Goal: Find specific page/section: Find specific page/section

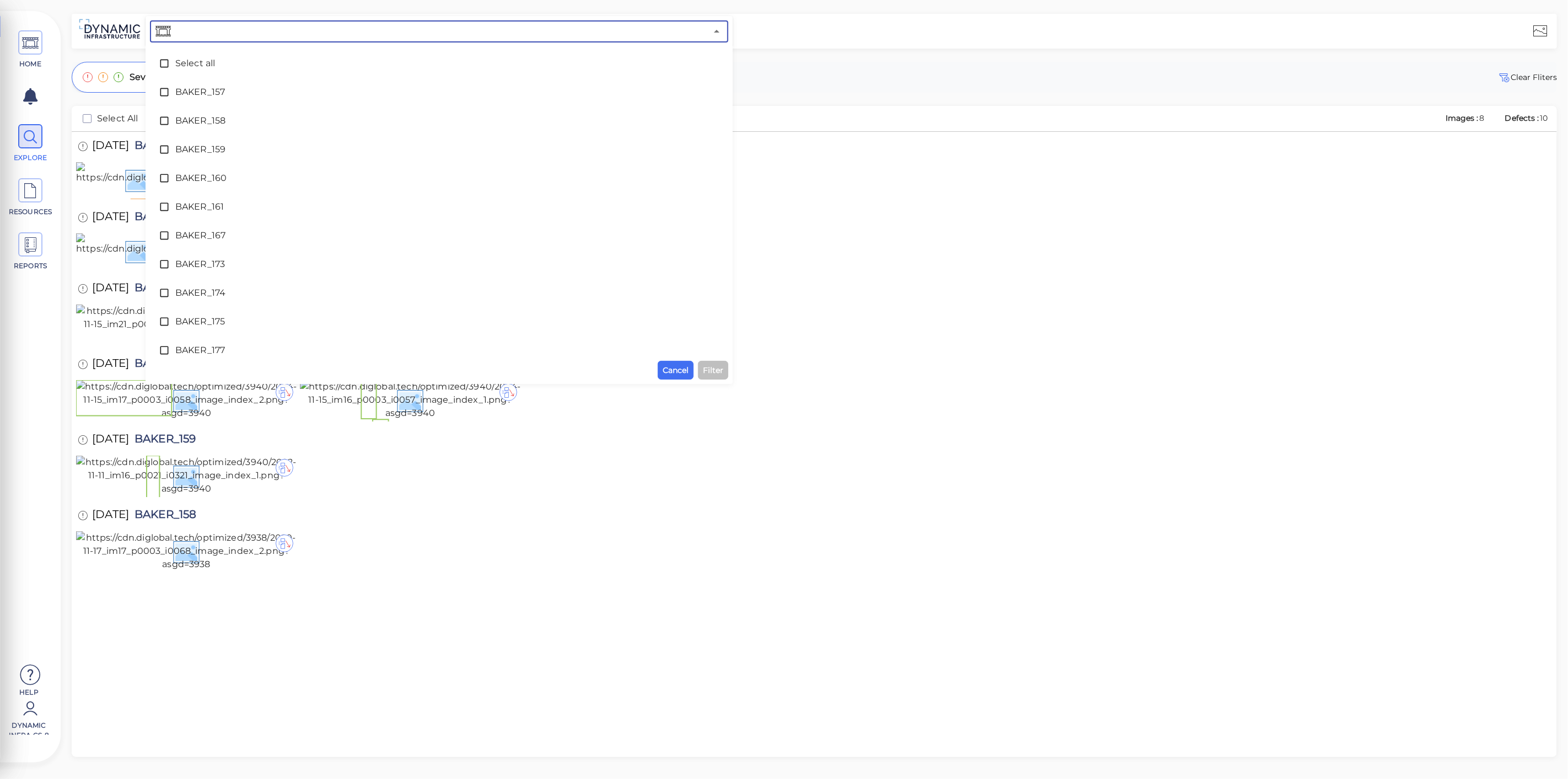
click at [449, 30] on input "text" at bounding box center [440, 31] width 534 height 15
click at [217, 204] on span "BAKER_161" at bounding box center [439, 207] width 528 height 14
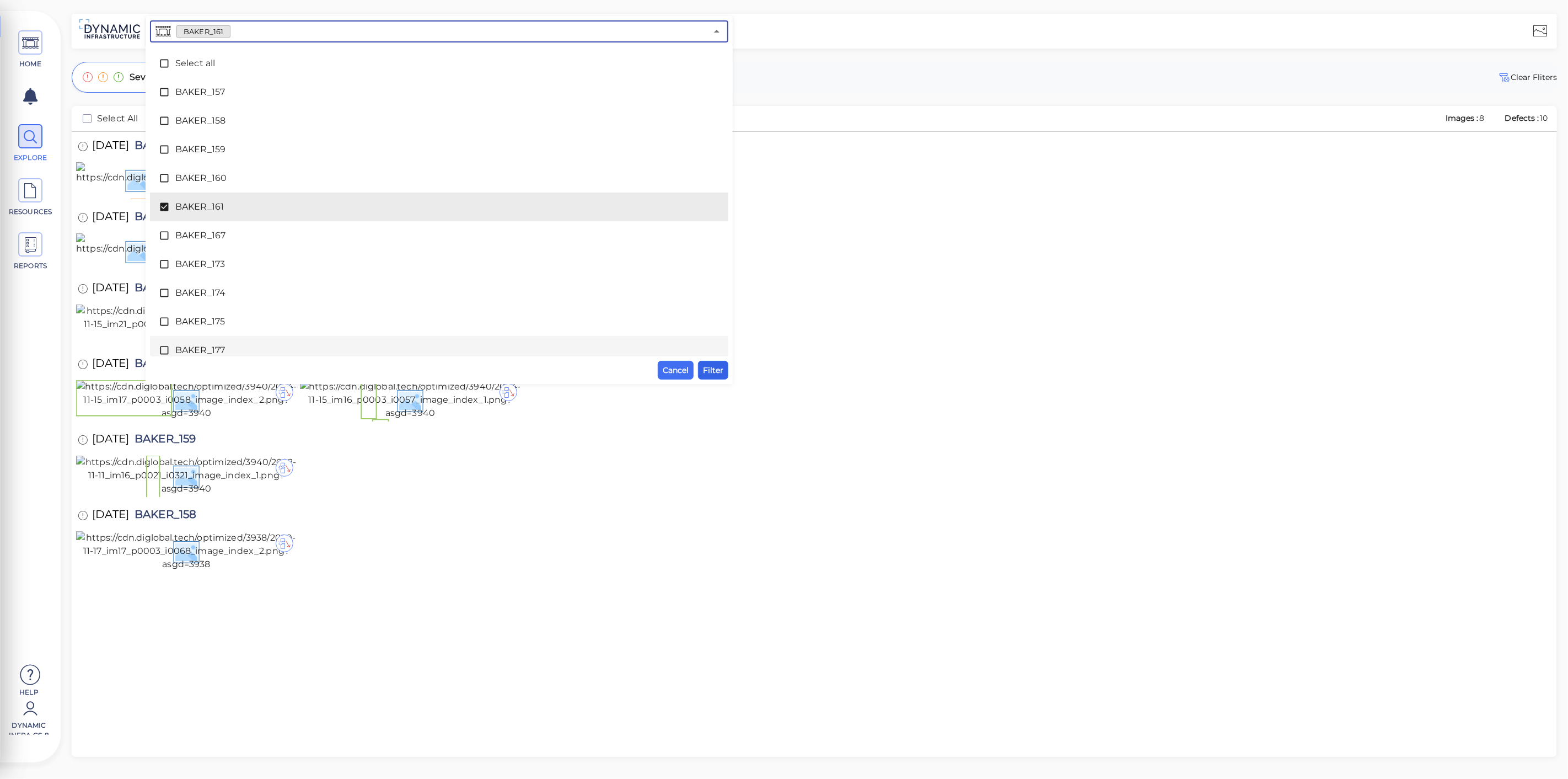
click at [714, 366] on span "Filter" at bounding box center [714, 370] width 21 height 14
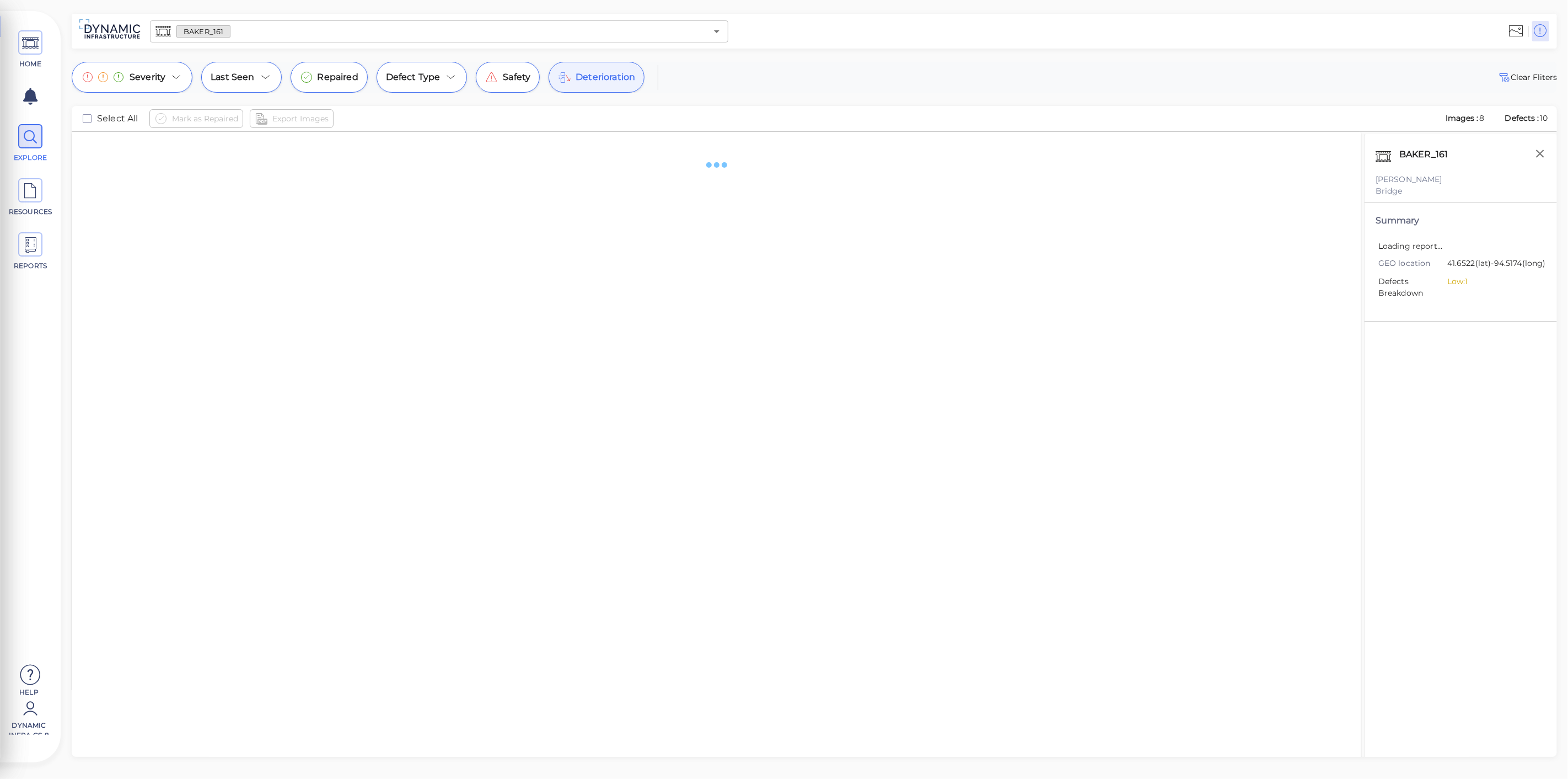
click at [628, 76] on span "Deterioration" at bounding box center [605, 77] width 60 height 14
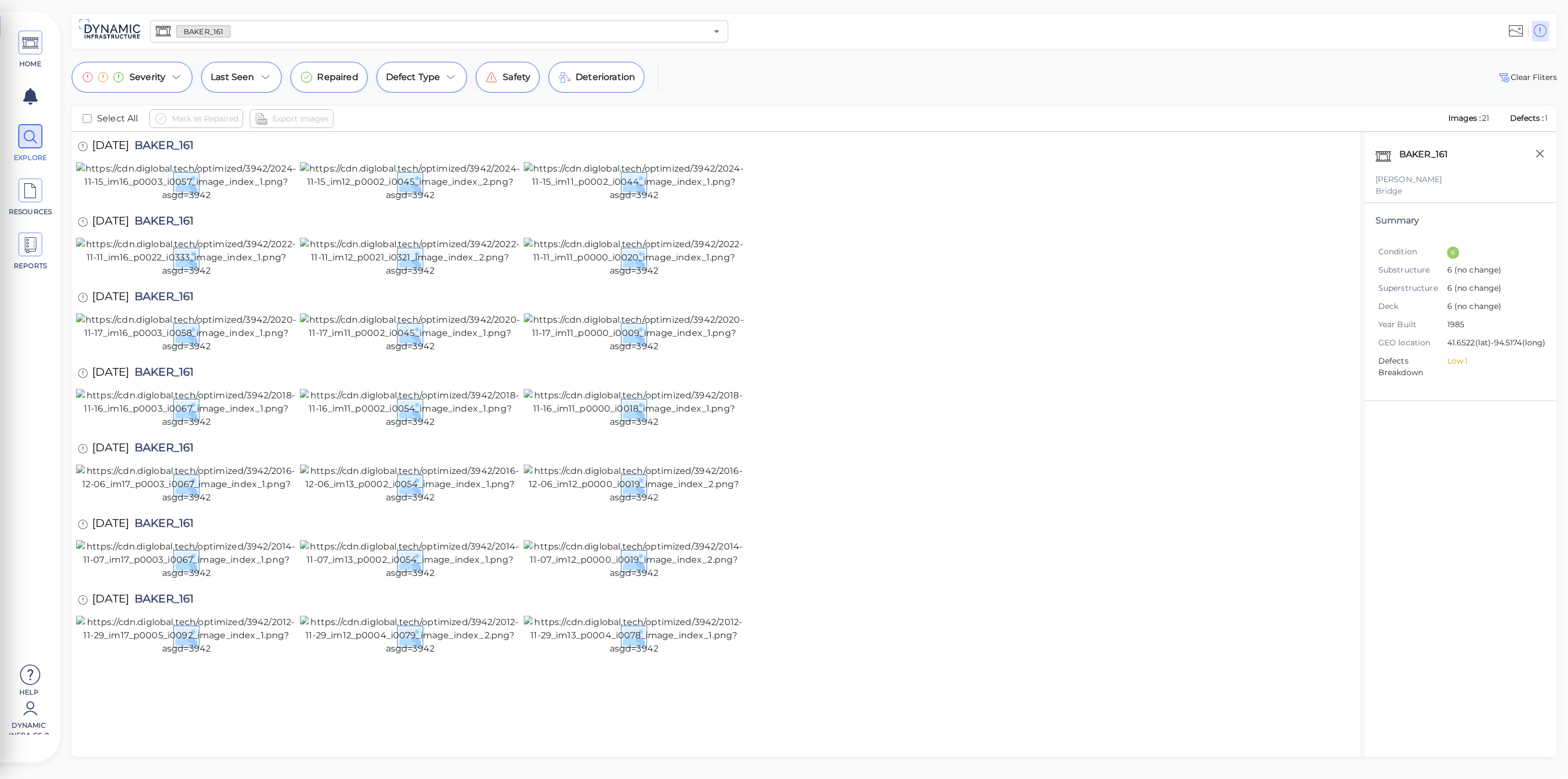
click at [114, 37] on img at bounding box center [110, 29] width 72 height 30
click at [39, 40] on span at bounding box center [30, 42] width 25 height 25
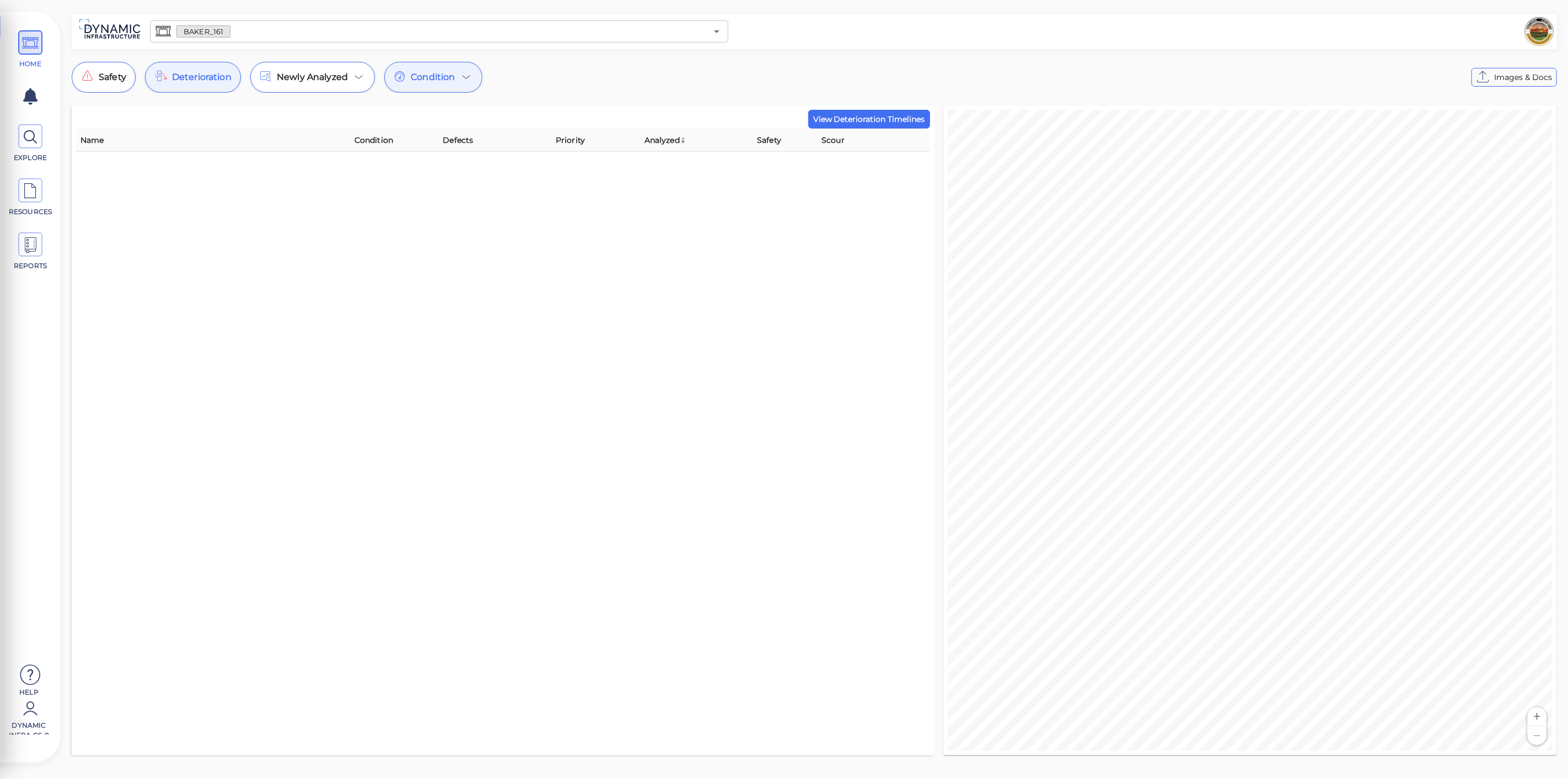
click at [405, 76] on icon at bounding box center [400, 76] width 13 height 13
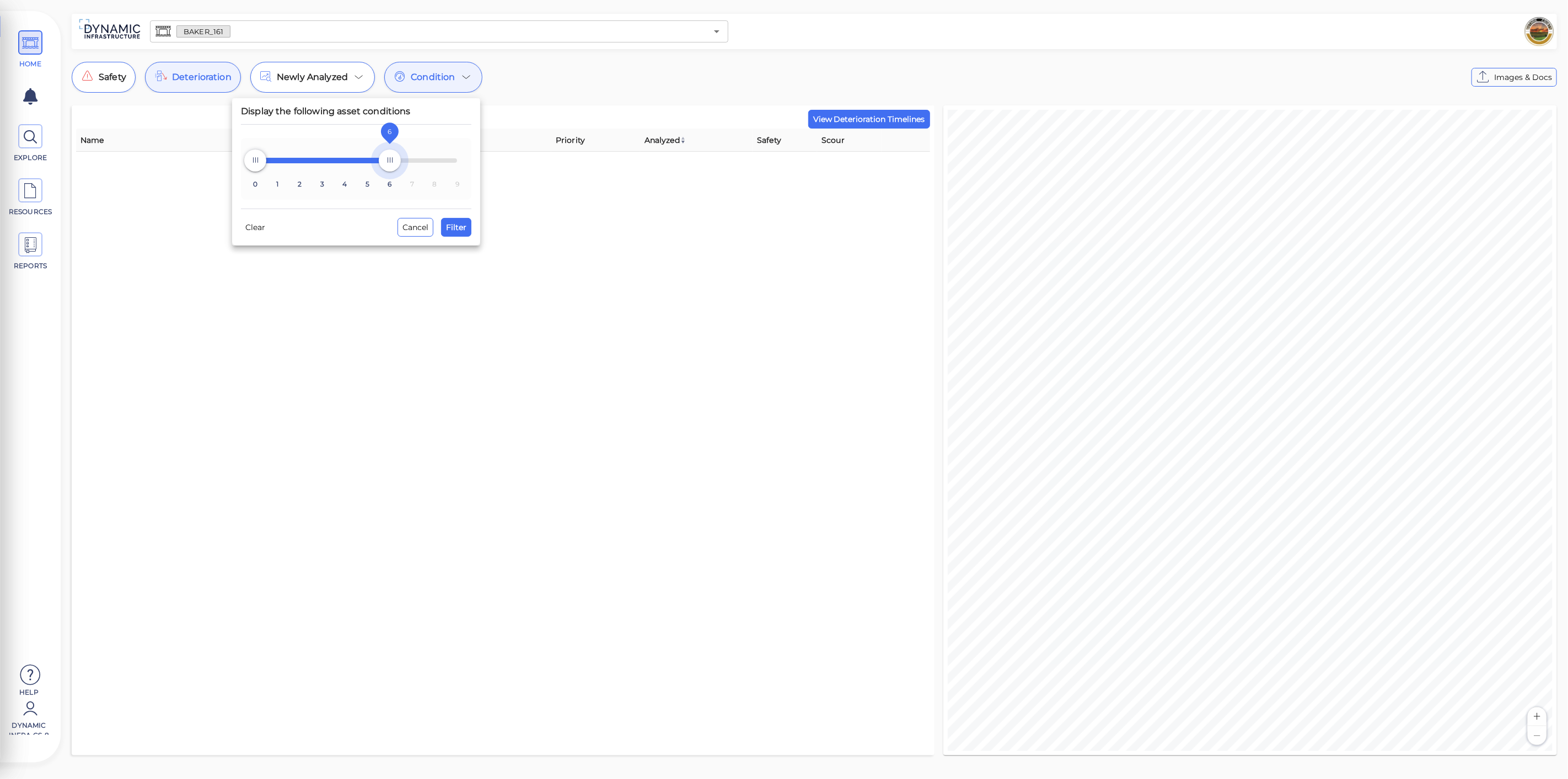
type input "9"
drag, startPoint x: 391, startPoint y: 157, endPoint x: 548, endPoint y: 187, distance: 159.8
click at [547, 174] on div "Display the following asset conditions 0 1 2 3 4 5 6 7 8 9 0 6 Clear Cancel Fil…" at bounding box center [784, 392] width 1568 height 773
drag, startPoint x: 460, startPoint y: 223, endPoint x: 348, endPoint y: 174, distance: 122.2
click at [459, 224] on span "Filter" at bounding box center [456, 227] width 21 height 14
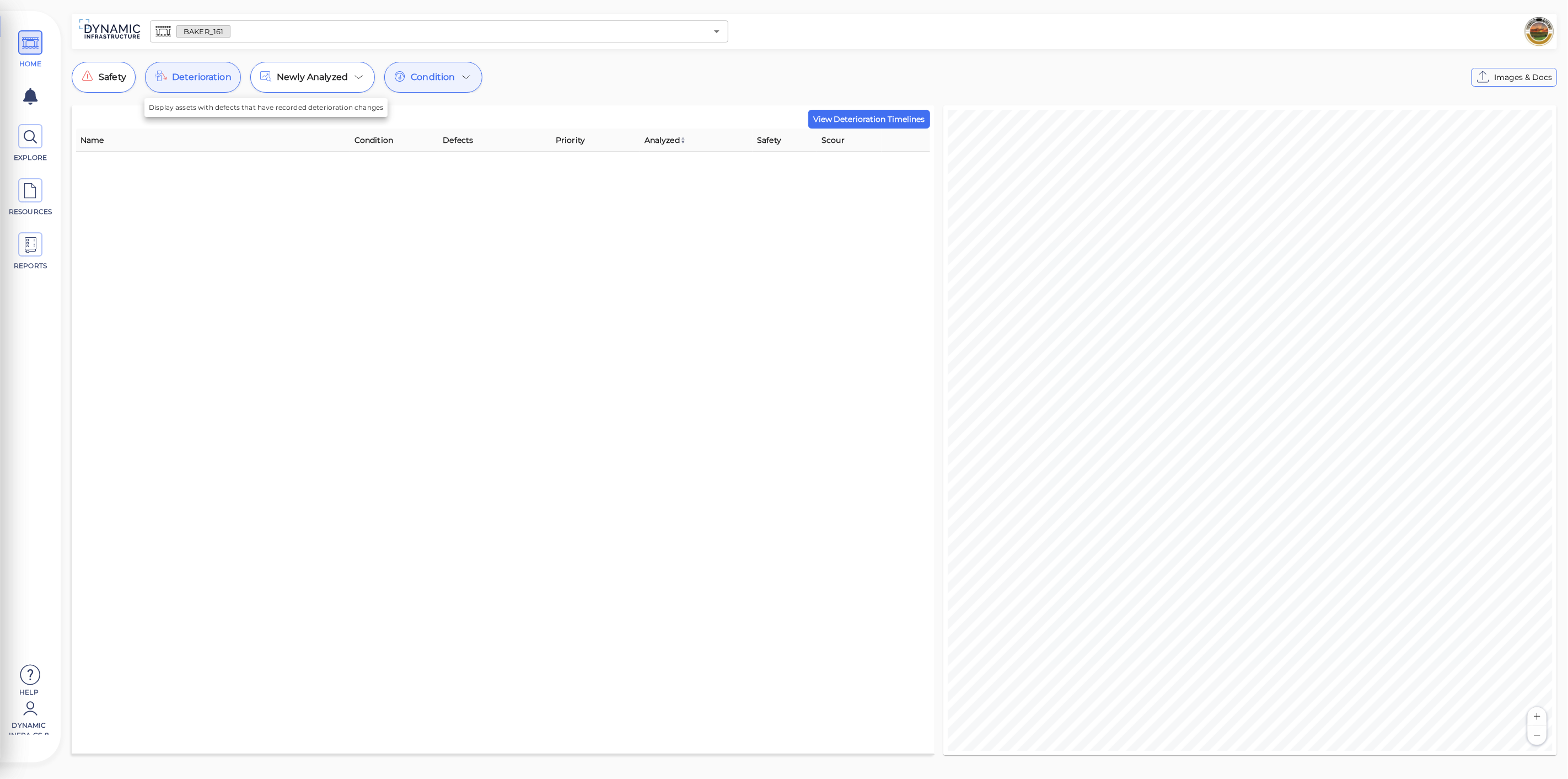
click at [177, 72] on span "Deterioration" at bounding box center [201, 77] width 60 height 14
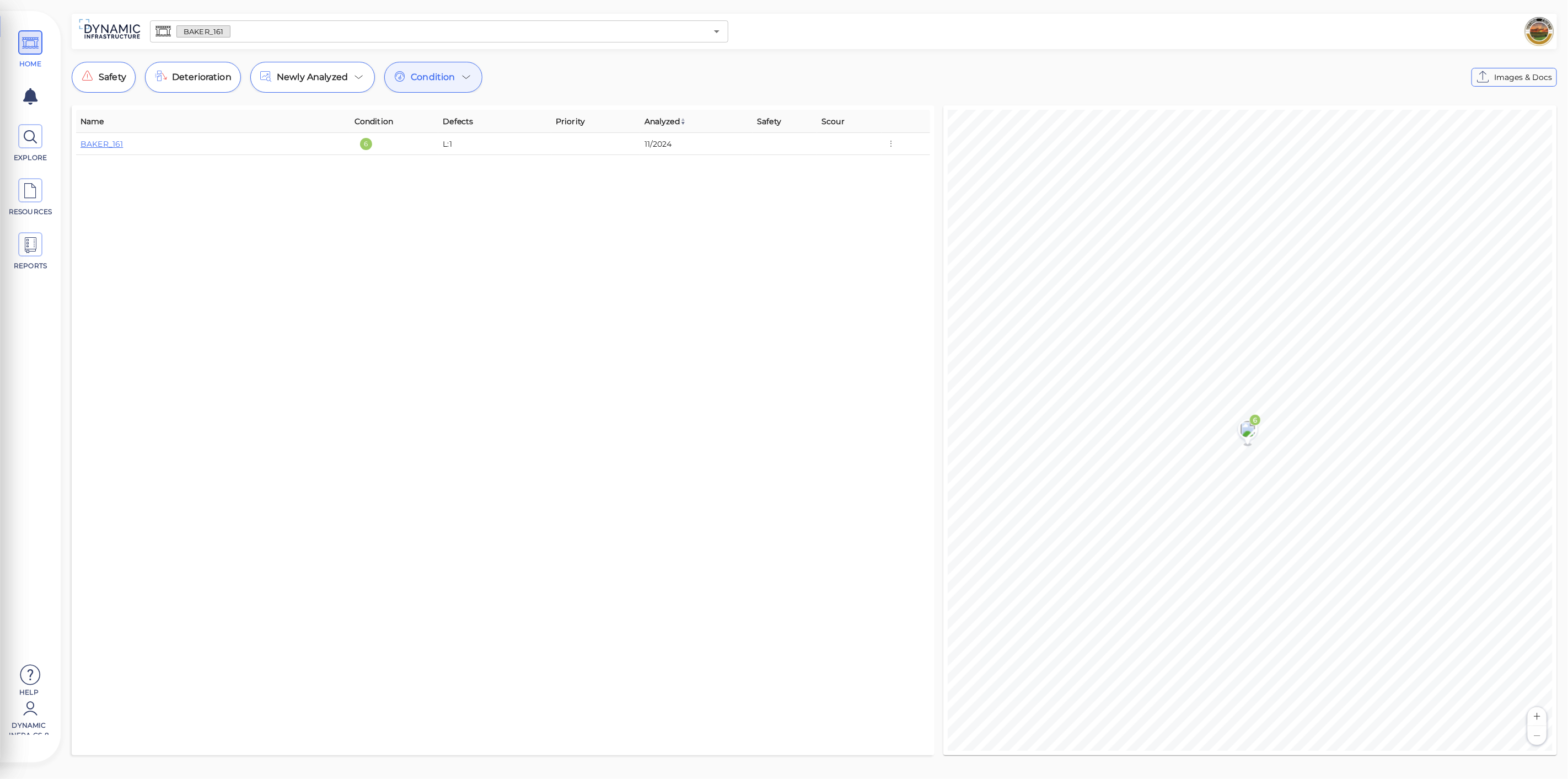
click at [475, 35] on input "text" at bounding box center [468, 31] width 476 height 15
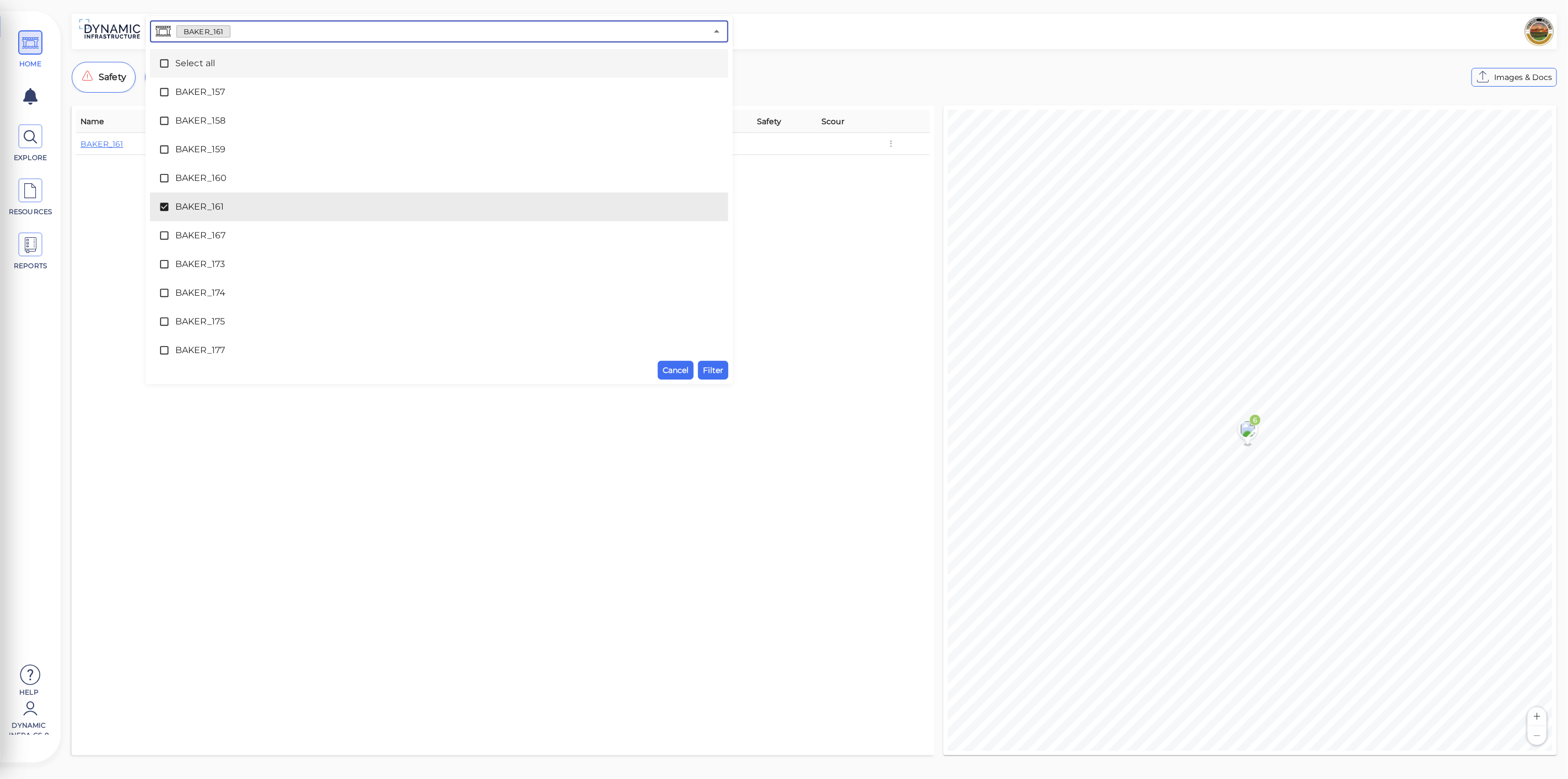
click at [199, 56] on span "Select all" at bounding box center [439, 63] width 528 height 14
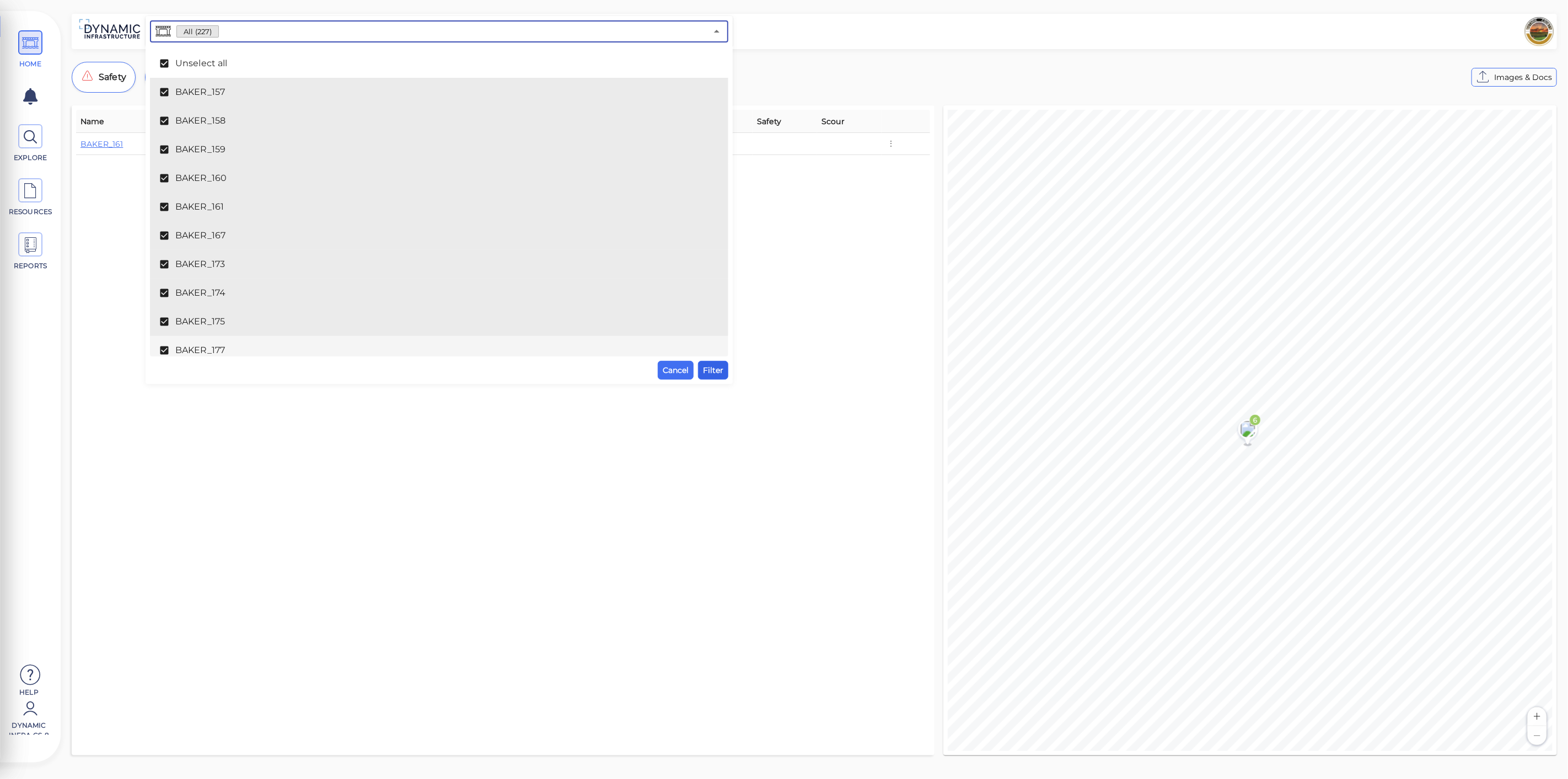
click at [705, 366] on span "Filter" at bounding box center [714, 370] width 21 height 14
